Goal: Find specific page/section: Find specific page/section

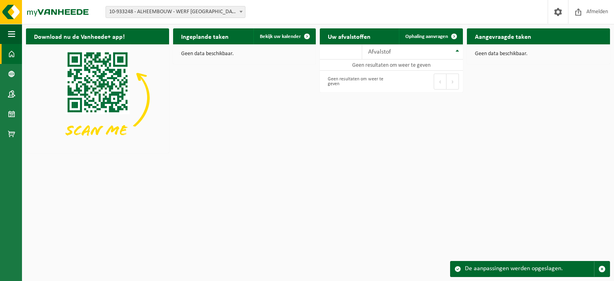
click at [190, 14] on span "10-933248 - ALHEEMBOUW - WERF [GEOGRAPHIC_DATA] WAB2583 - [GEOGRAPHIC_DATA]" at bounding box center [175, 11] width 139 height 11
click at [184, 14] on span "10-933248 - ALHEEMBOUW - WERF [GEOGRAPHIC_DATA] WAB2583 - [GEOGRAPHIC_DATA]" at bounding box center [175, 11] width 139 height 11
click at [194, 15] on span "10-933248 - ALHEEMBOUW - WERF [GEOGRAPHIC_DATA] WAB2583 - [GEOGRAPHIC_DATA]" at bounding box center [175, 11] width 139 height 11
click at [273, 8] on div "Vestiging: 10-933248 - ALHEEMBOUW - WERF KASTEEL ELVERDINGE WAB2583 - ELVERDING…" at bounding box center [307, 12] width 614 height 24
click at [9, 70] on span at bounding box center [11, 74] width 7 height 20
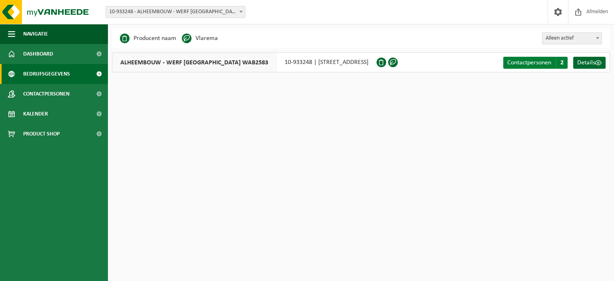
click at [555, 64] on link "Contactpersonen C 2" at bounding box center [536, 63] width 64 height 12
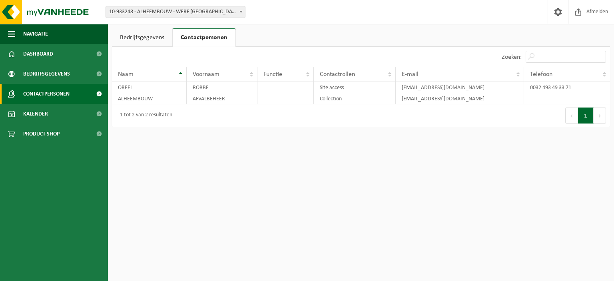
click at [53, 98] on span "Contactpersonen" at bounding box center [46, 94] width 46 height 20
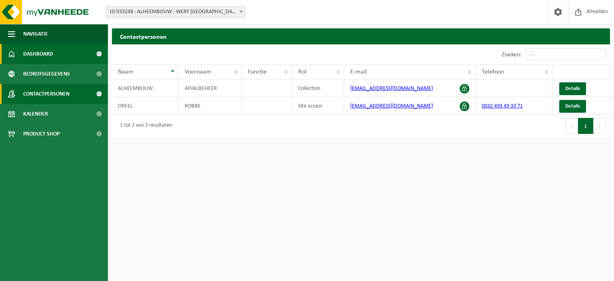
click at [50, 54] on span "Dashboard" at bounding box center [38, 54] width 30 height 20
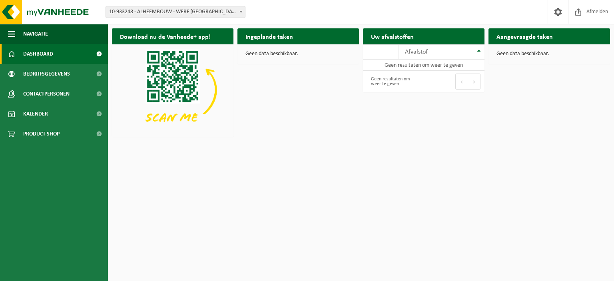
click at [227, 8] on span "10-933248 - ALHEEMBOUW - WERF [GEOGRAPHIC_DATA] WAB2583 - [GEOGRAPHIC_DATA]" at bounding box center [175, 11] width 139 height 11
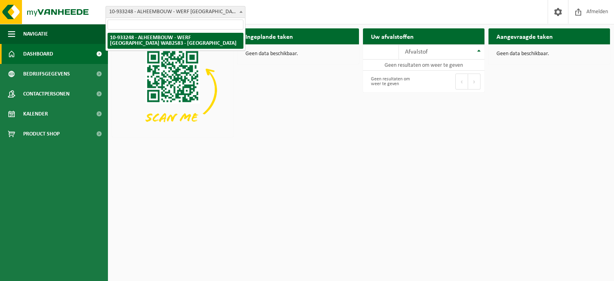
click at [270, 4] on div "Vestiging: 10-933248 - ALHEEMBOUW - WERF [GEOGRAPHIC_DATA] WAB2583 - [GEOGRAPHI…" at bounding box center [307, 12] width 614 height 24
